Goal: Find specific page/section: Find specific page/section

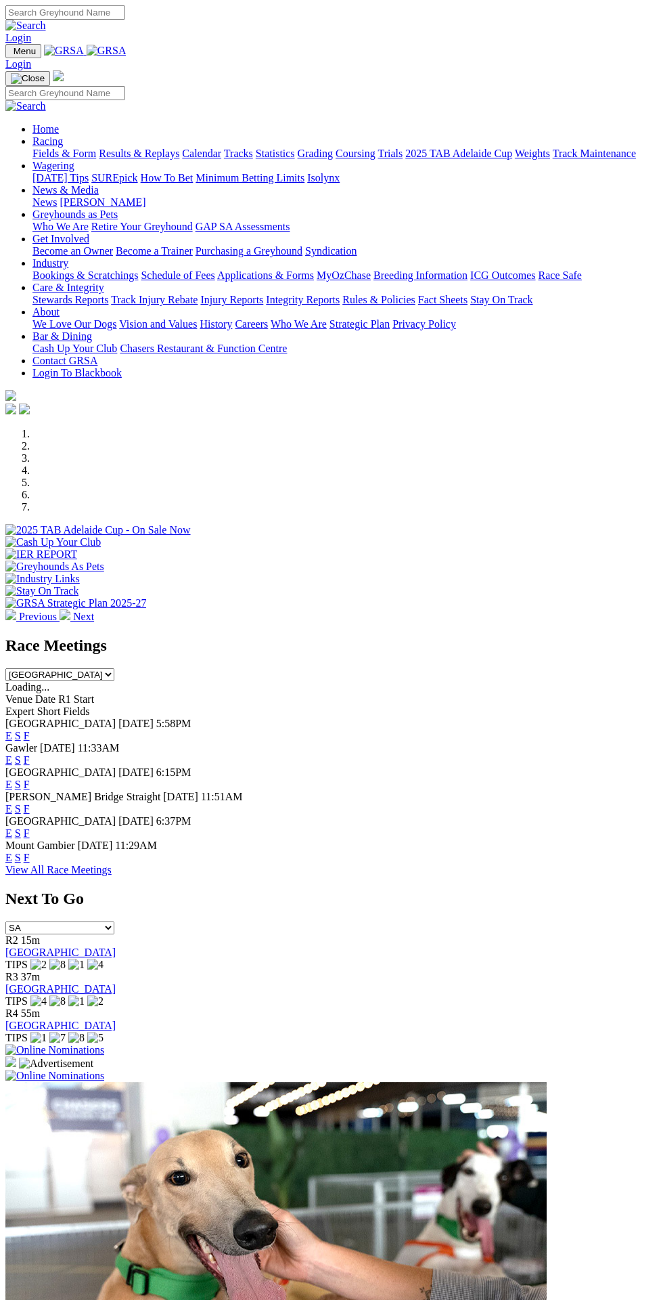
click at [30, 839] on link "F" at bounding box center [27, 833] width 6 height 12
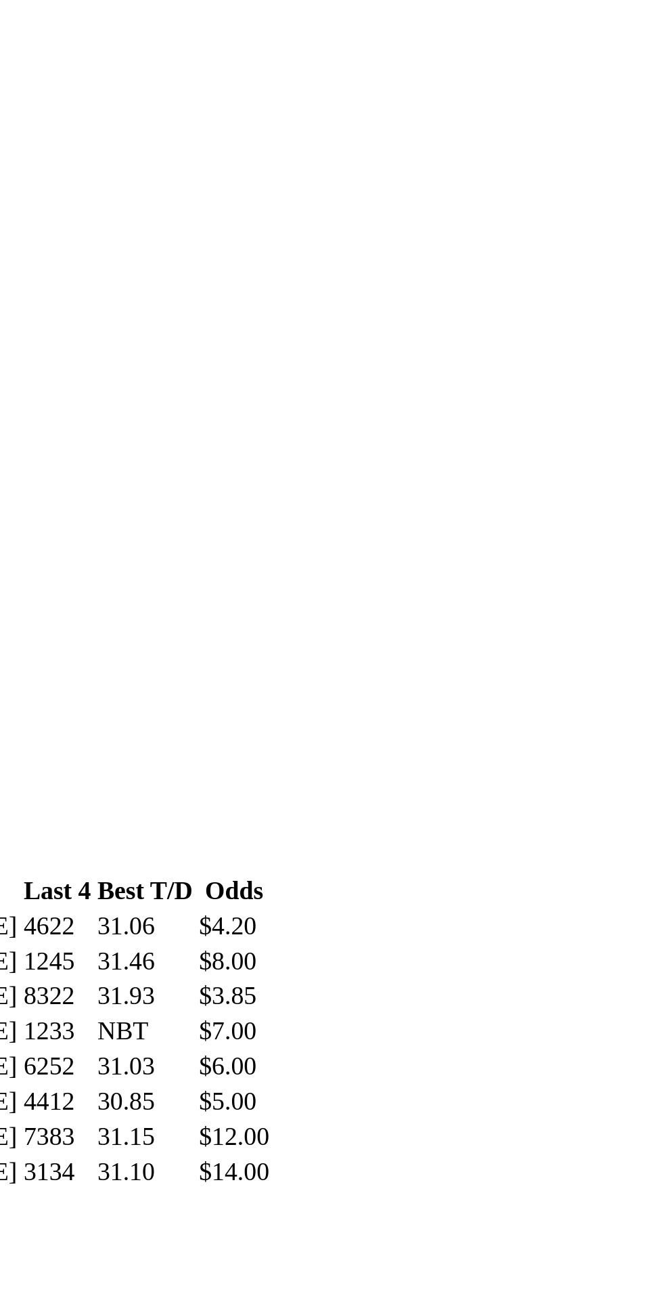
scroll to position [3, 0]
